Goal: Task Accomplishment & Management: Manage account settings

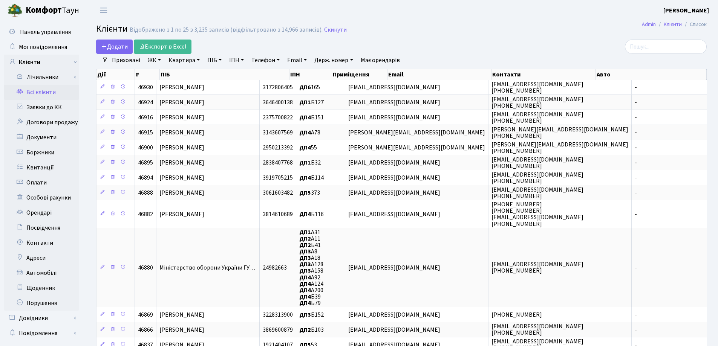
select select "25"
click at [48, 110] on link "Заявки до КК" at bounding box center [41, 107] width 75 height 15
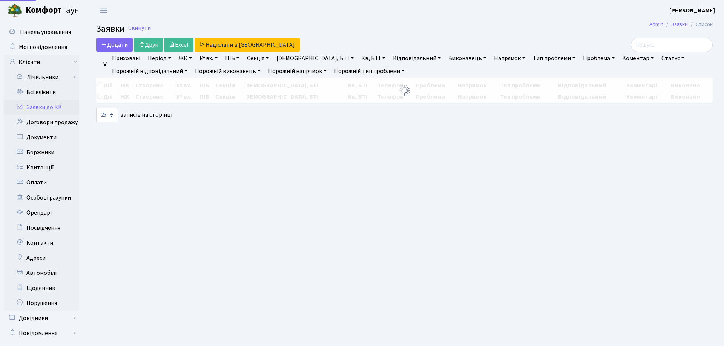
select select "25"
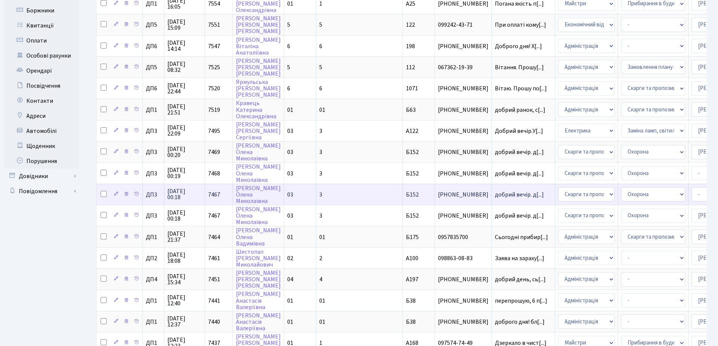
scroll to position [189, 0]
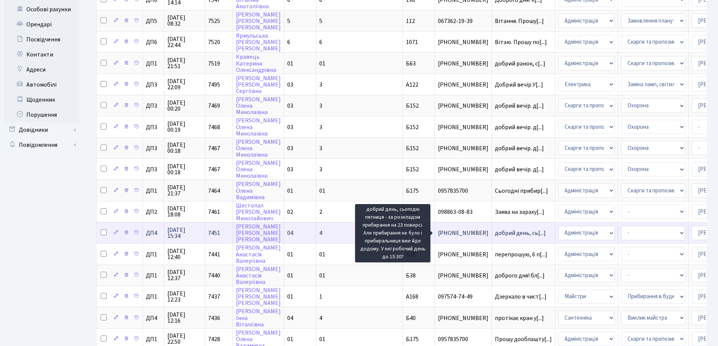
click at [495, 233] on span "добрий день, сь[...]" at bounding box center [520, 233] width 51 height 8
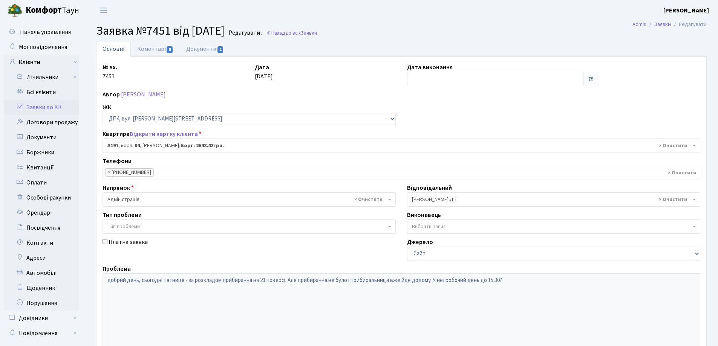
select select "33463"
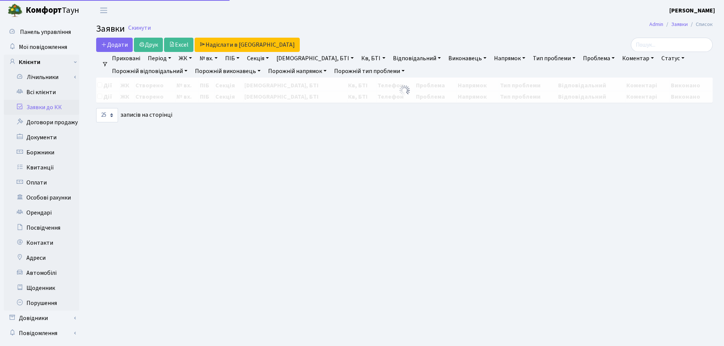
select select "25"
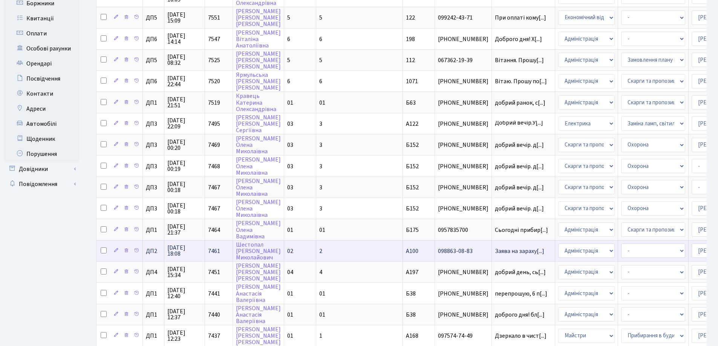
scroll to position [151, 0]
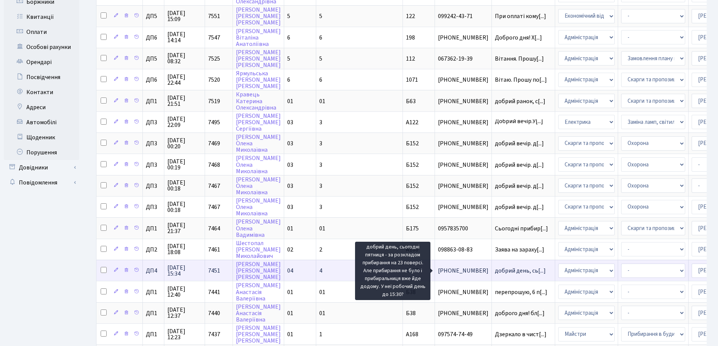
click at [495, 272] on span "добрий день, сь[...]" at bounding box center [520, 271] width 51 height 8
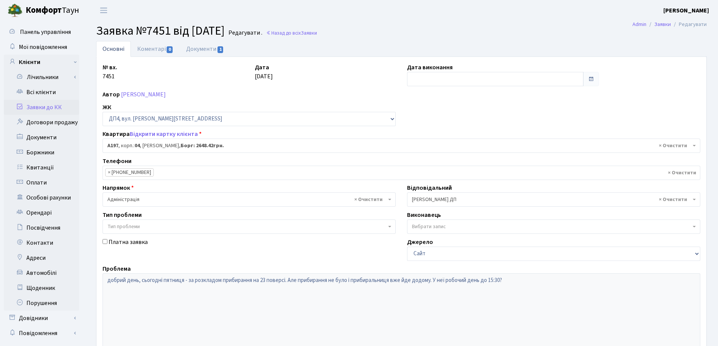
select select "33463"
click at [196, 49] on link "Документи 1" at bounding box center [205, 48] width 51 height 15
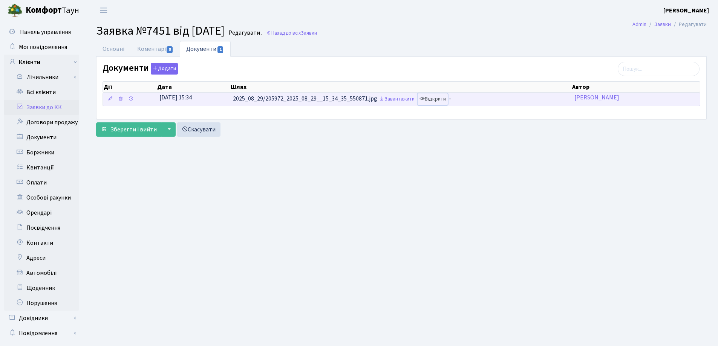
click at [447, 101] on link "Відкрити" at bounding box center [433, 100] width 30 height 12
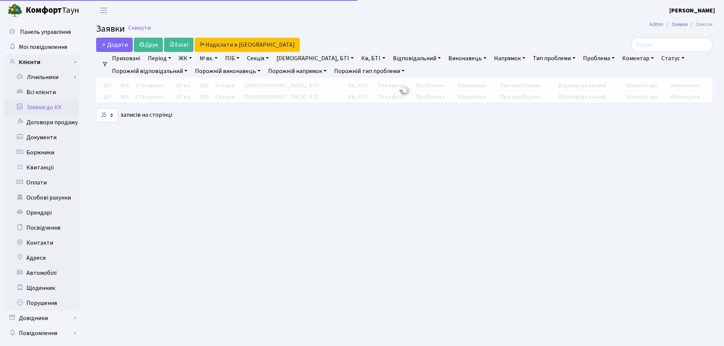
select select "25"
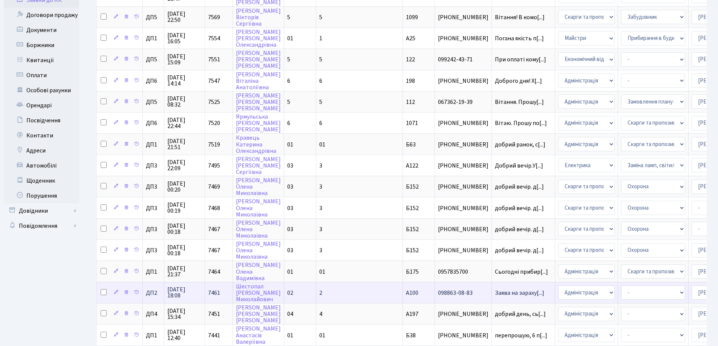
scroll to position [113, 0]
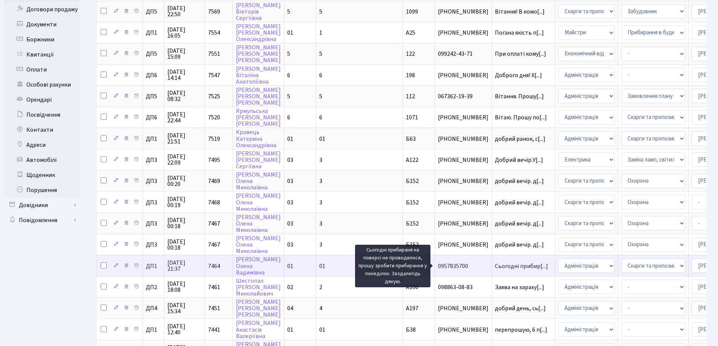
click at [495, 267] on span "Сьогодні прибир[...]" at bounding box center [521, 266] width 53 height 8
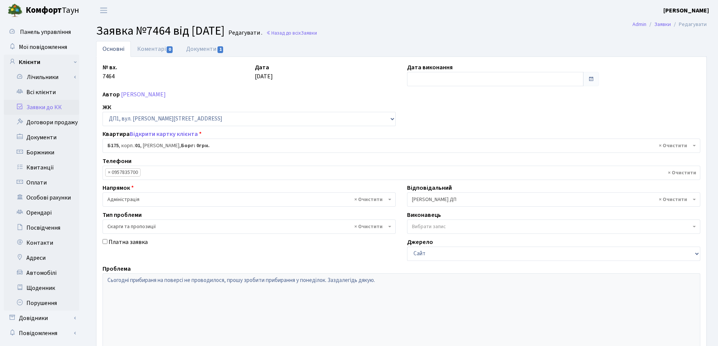
select select "30586"
select select "55"
click at [208, 49] on link "Документи 1" at bounding box center [205, 48] width 51 height 15
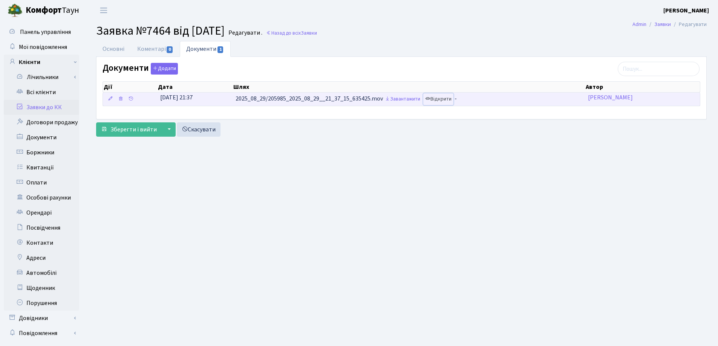
click at [438, 99] on link "Відкрити" at bounding box center [438, 100] width 30 height 12
click at [440, 98] on link "Відкрити" at bounding box center [438, 100] width 30 height 12
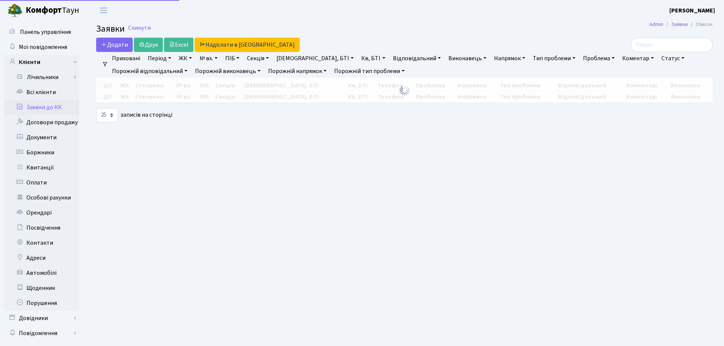
select select "25"
